Goal: Task Accomplishment & Management: Manage account settings

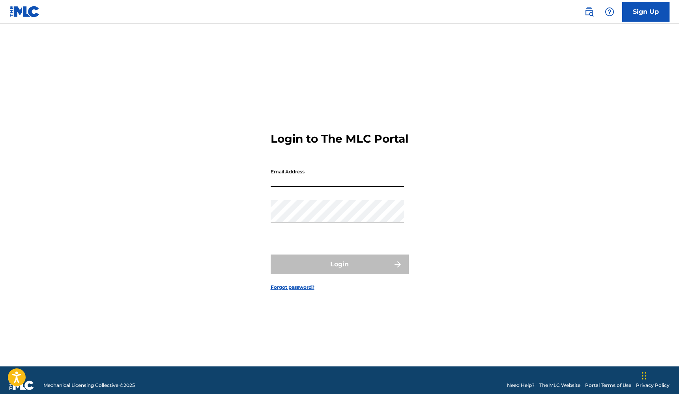
type input "[EMAIL_ADDRESS][DOMAIN_NAME]"
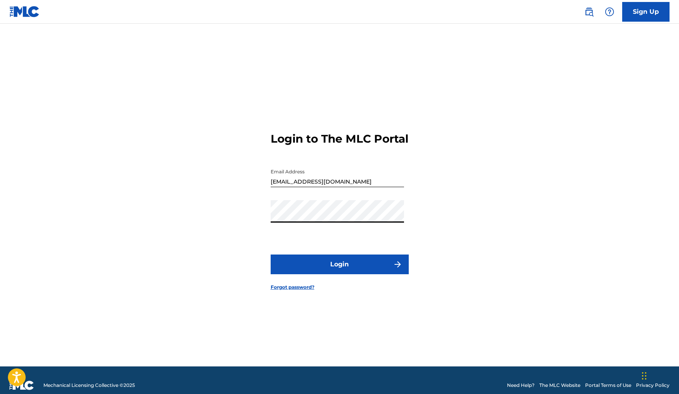
click at [308, 273] on button "Login" at bounding box center [340, 265] width 138 height 20
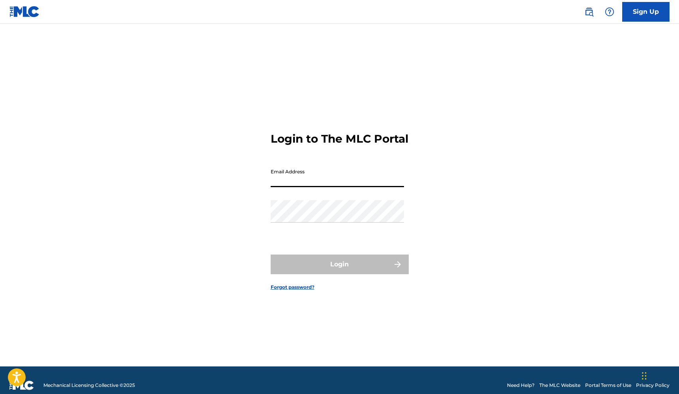
type input "[EMAIL_ADDRESS][DOMAIN_NAME]"
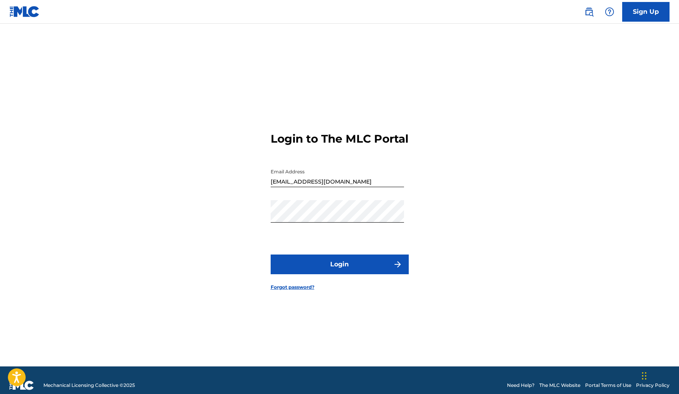
click at [308, 271] on button "Login" at bounding box center [340, 265] width 138 height 20
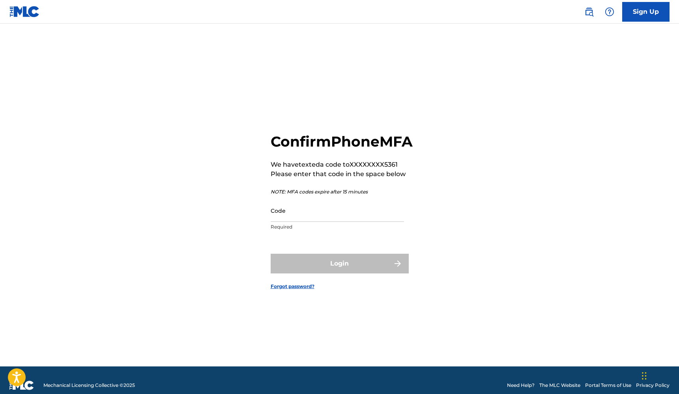
click at [297, 222] on input "Code" at bounding box center [337, 211] width 133 height 22
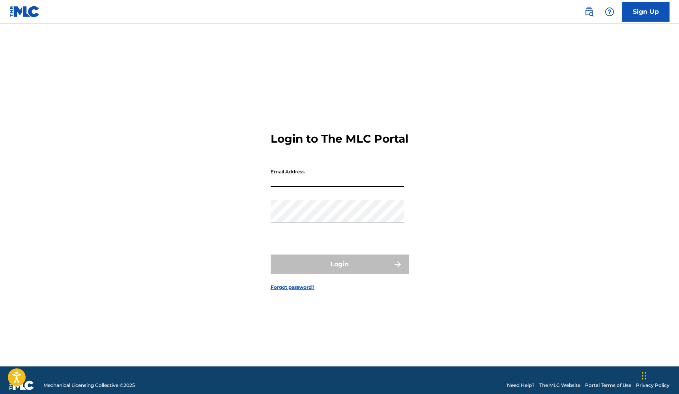
type input "[EMAIL_ADDRESS][DOMAIN_NAME]"
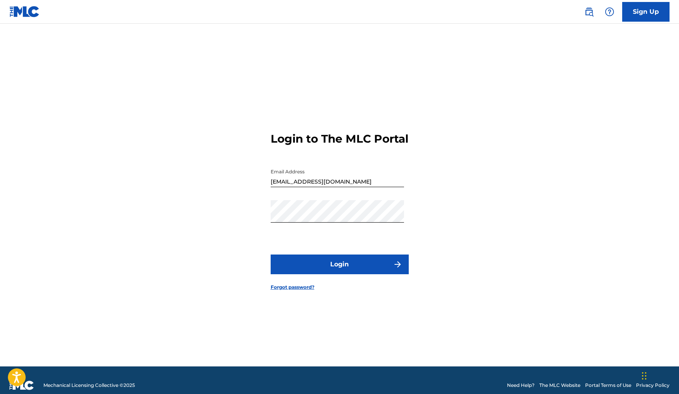
click at [336, 273] on button "Login" at bounding box center [340, 265] width 138 height 20
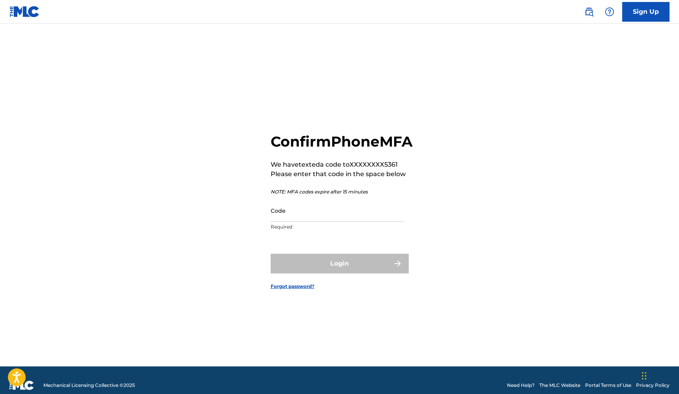
click at [343, 231] on div "Code Required" at bounding box center [337, 218] width 133 height 36
click at [325, 222] on input "Code" at bounding box center [337, 211] width 133 height 22
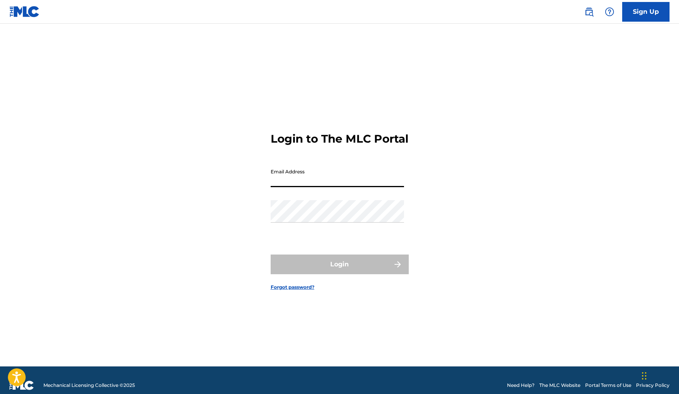
type input "[EMAIL_ADDRESS][DOMAIN_NAME]"
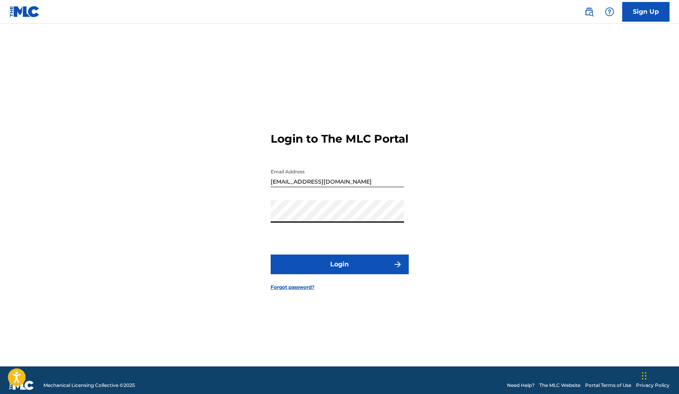
click at [338, 275] on button "Login" at bounding box center [340, 265] width 138 height 20
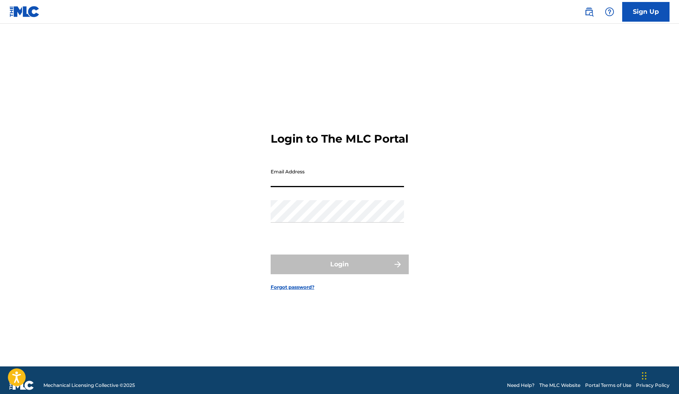
type input "[EMAIL_ADDRESS][DOMAIN_NAME]"
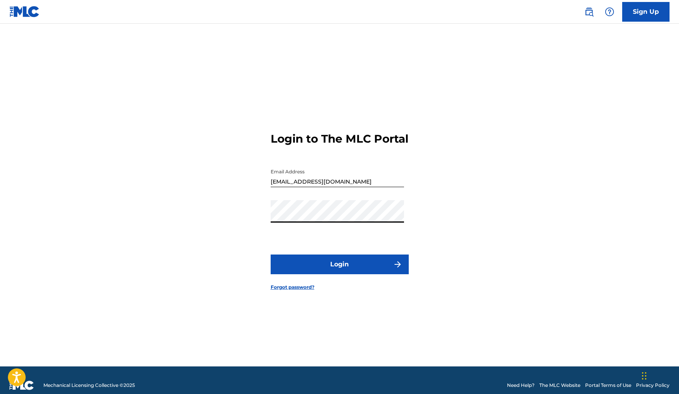
click at [324, 269] on button "Login" at bounding box center [340, 265] width 138 height 20
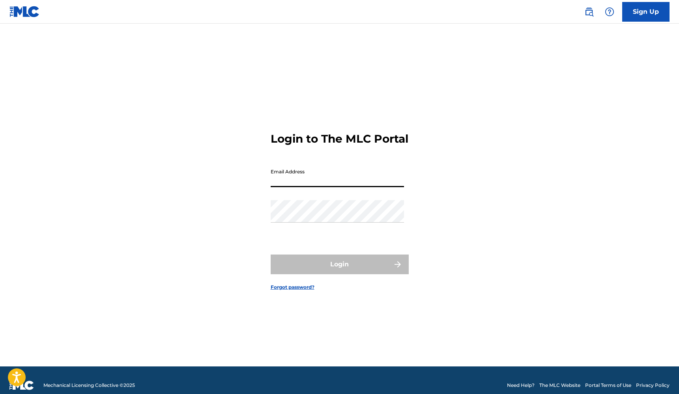
type input "[EMAIL_ADDRESS][DOMAIN_NAME]"
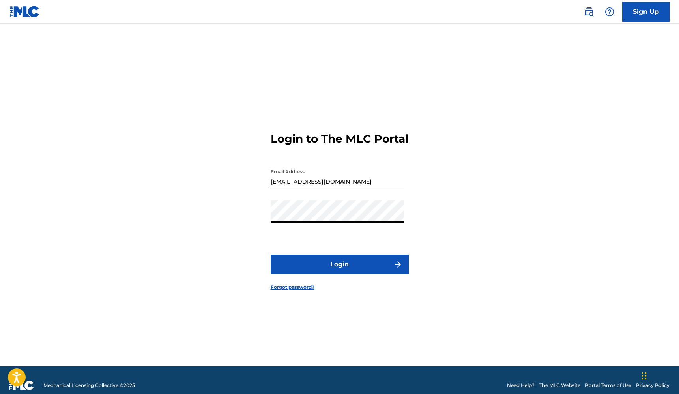
click at [309, 275] on button "Login" at bounding box center [340, 265] width 138 height 20
